Goal: Information Seeking & Learning: Find specific page/section

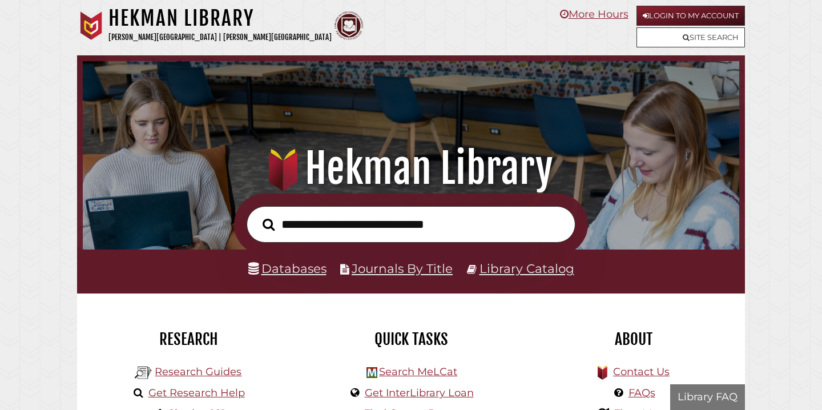
scroll to position [217, 651]
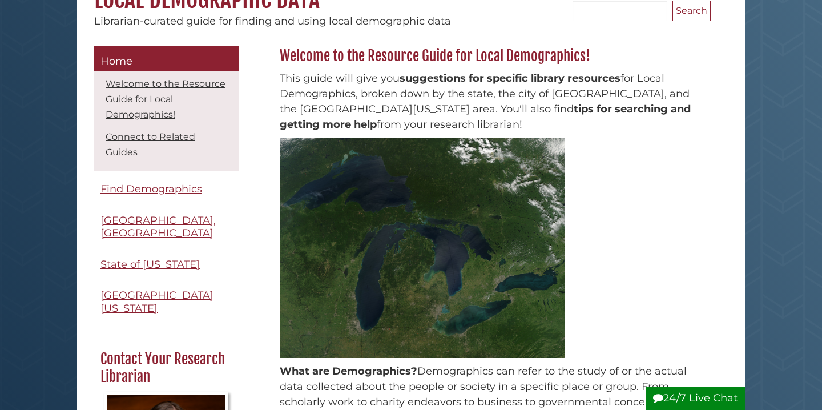
scroll to position [132, 0]
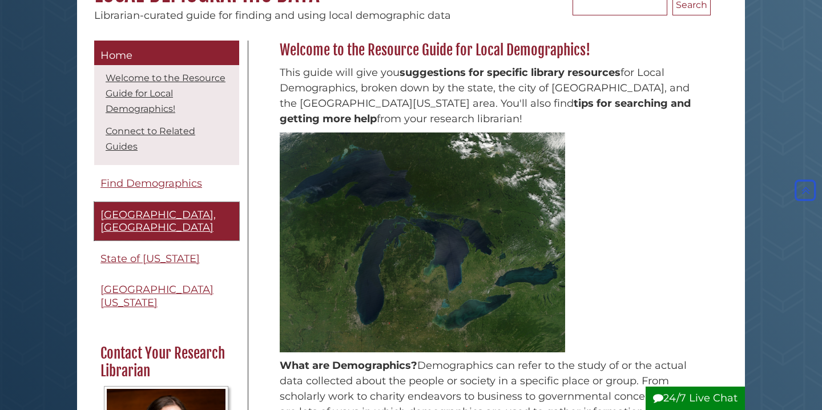
click at [162, 214] on span "[GEOGRAPHIC_DATA], [GEOGRAPHIC_DATA]" at bounding box center [157, 221] width 115 height 26
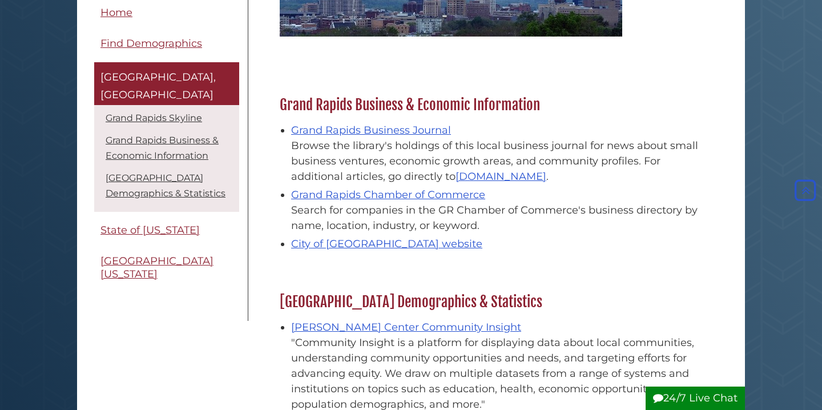
scroll to position [274, 0]
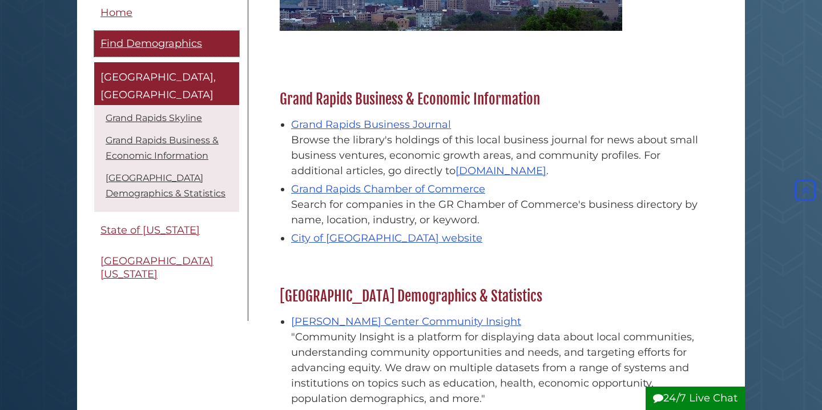
click at [166, 48] on span "Find Demographics" at bounding box center [151, 44] width 102 height 13
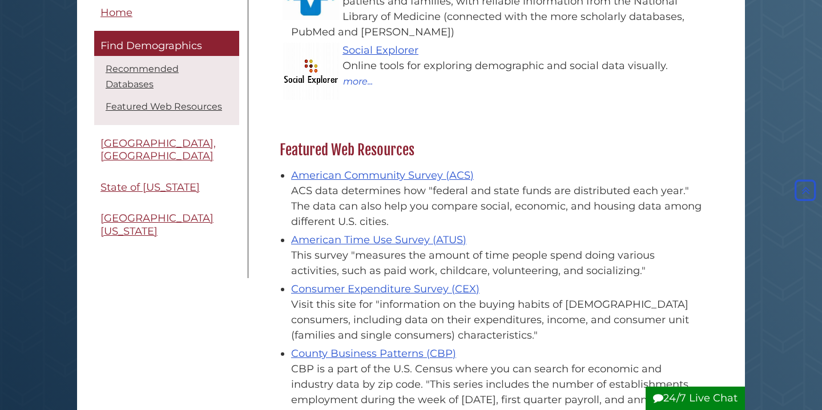
scroll to position [317, 0]
